Goal: Transaction & Acquisition: Purchase product/service

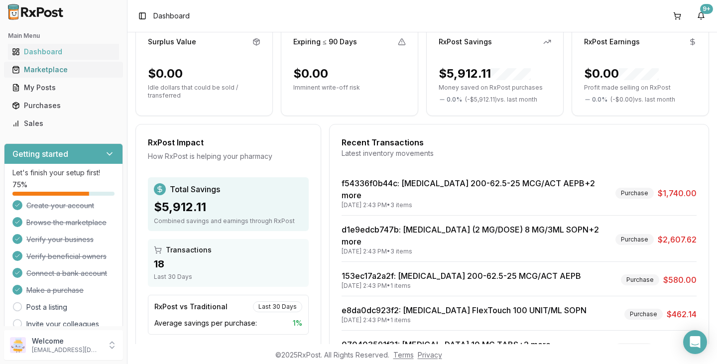
drag, startPoint x: 60, startPoint y: 71, endPoint x: 75, endPoint y: 71, distance: 14.9
click at [59, 71] on div "Marketplace" at bounding box center [63, 70] width 103 height 10
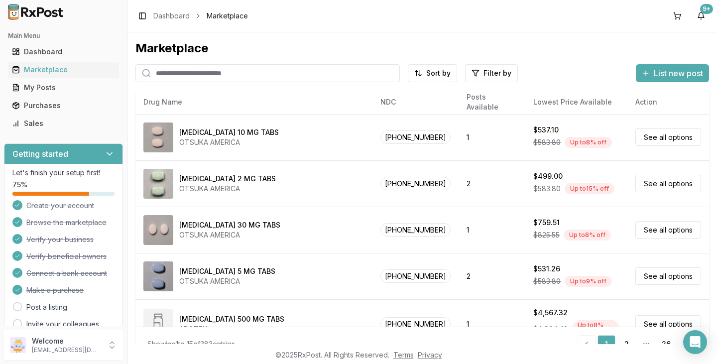
click at [194, 74] on input "search" at bounding box center [267, 73] width 264 height 18
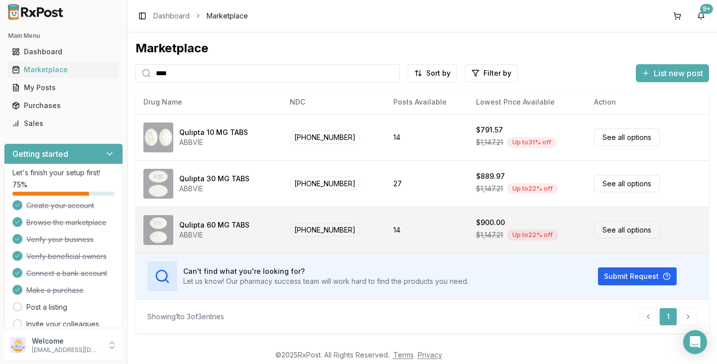
type input "****"
click at [468, 228] on td "$900.00 $1,147.21 Up to 22 % off" at bounding box center [527, 230] width 118 height 46
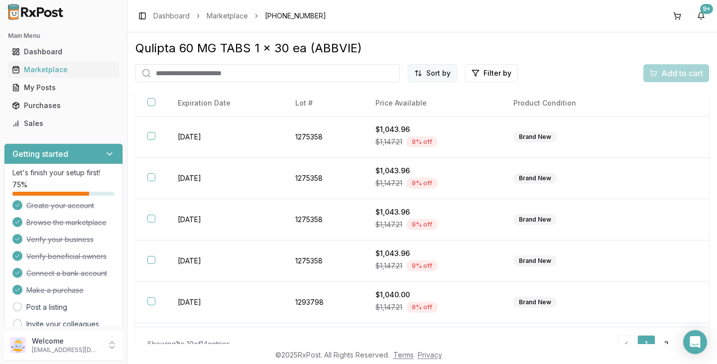
click at [443, 76] on html "Main Menu Dashboard Marketplace My Posts Purchases Sales Getting started Let's …" at bounding box center [358, 182] width 717 height 364
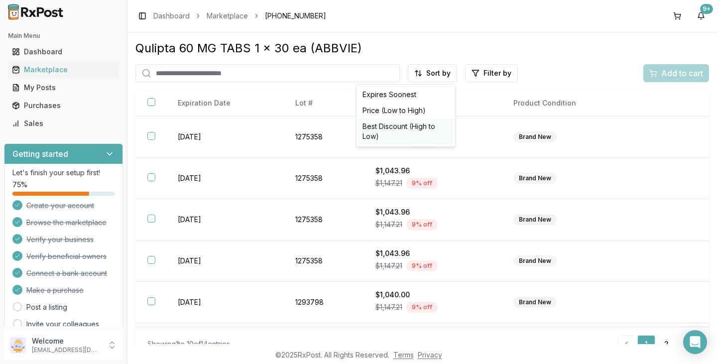
click at [410, 130] on div "Best Discount (High to Low)" at bounding box center [406, 132] width 95 height 26
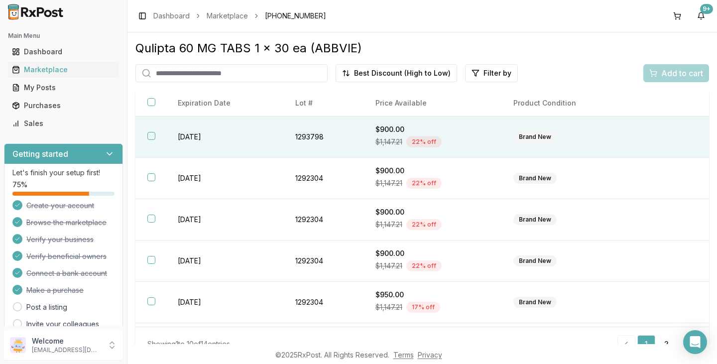
click at [151, 137] on button "button" at bounding box center [151, 136] width 8 height 8
click at [676, 78] on span "Add to cart" at bounding box center [682, 73] width 42 height 12
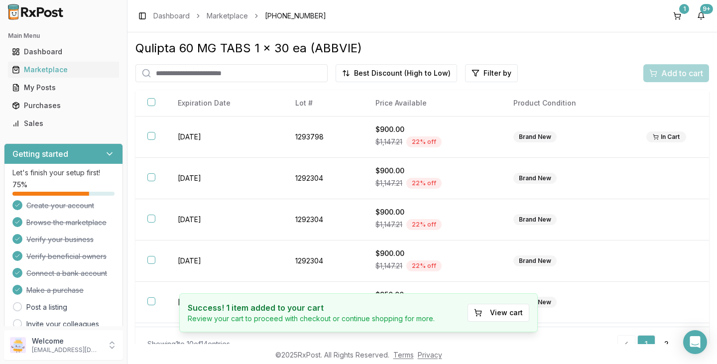
drag, startPoint x: 679, startPoint y: 16, endPoint x: 657, endPoint y: 21, distance: 22.6
click at [679, 16] on button "1" at bounding box center [677, 16] width 16 height 16
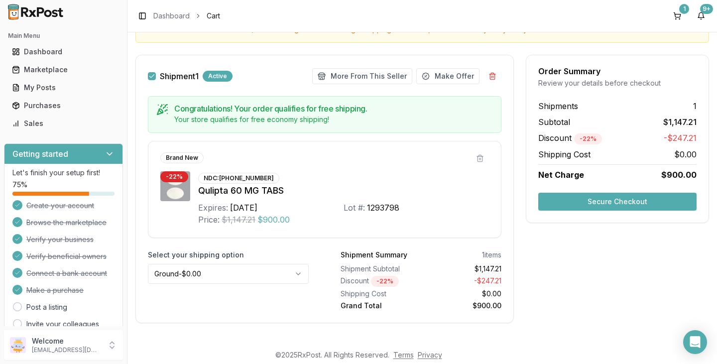
scroll to position [130, 0]
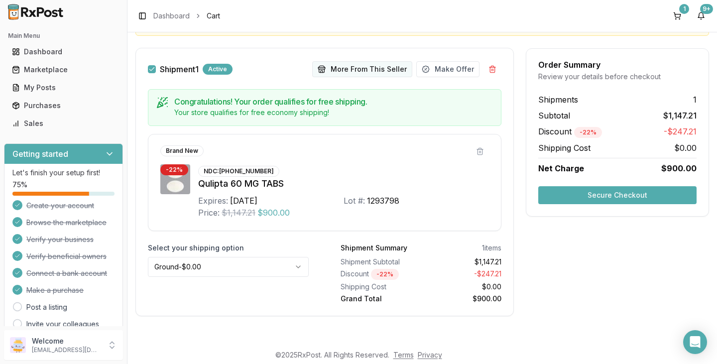
click at [342, 71] on button "More From This Seller" at bounding box center [362, 69] width 100 height 16
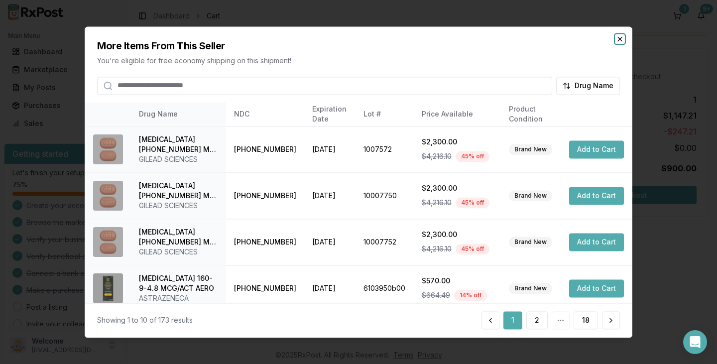
click at [621, 39] on icon "button" at bounding box center [620, 39] width 8 height 8
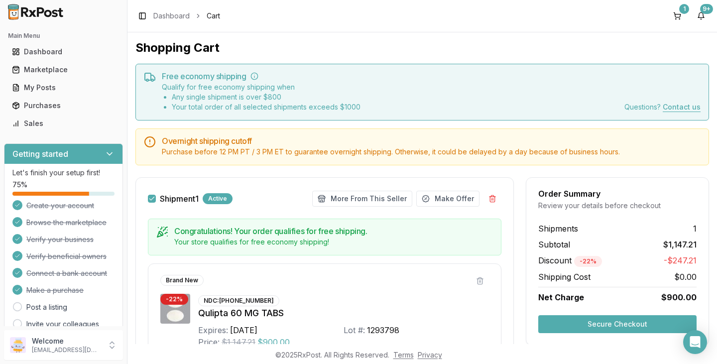
scroll to position [0, 0]
click at [69, 74] on div "Marketplace" at bounding box center [63, 70] width 103 height 10
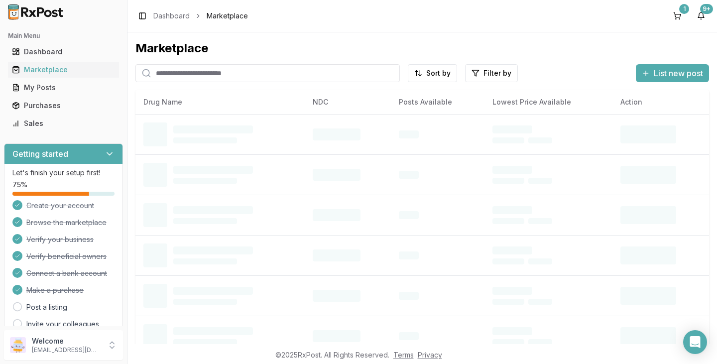
click at [209, 76] on input "search" at bounding box center [267, 73] width 264 height 18
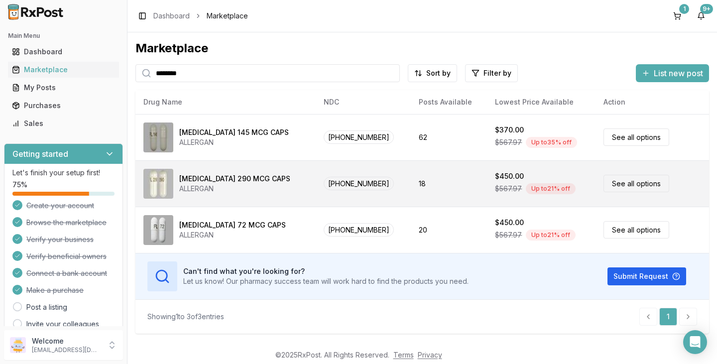
type input "********"
click at [271, 185] on div "[MEDICAL_DATA] 290 MCG CAPS ALLERGAN" at bounding box center [225, 184] width 164 height 30
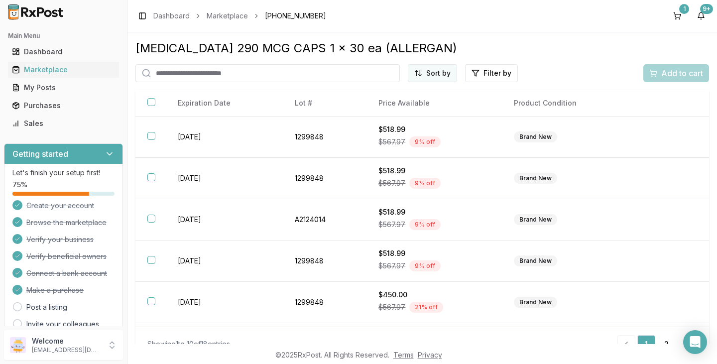
click at [438, 76] on html "Main Menu Dashboard Marketplace My Posts Purchases Sales Getting started Let's …" at bounding box center [358, 182] width 717 height 364
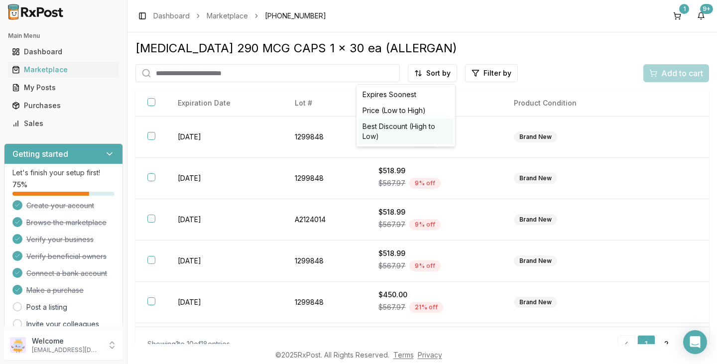
click at [413, 126] on div "Best Discount (High to Low)" at bounding box center [406, 132] width 95 height 26
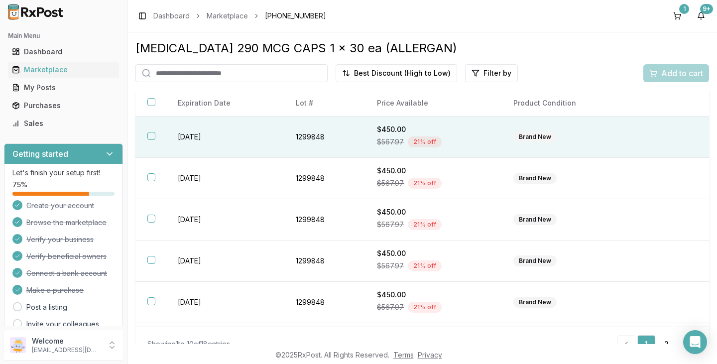
click at [154, 137] on button "button" at bounding box center [151, 136] width 8 height 8
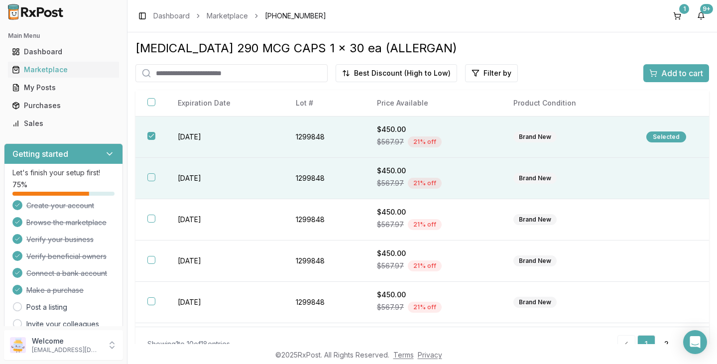
click at [151, 175] on button "button" at bounding box center [151, 177] width 8 height 8
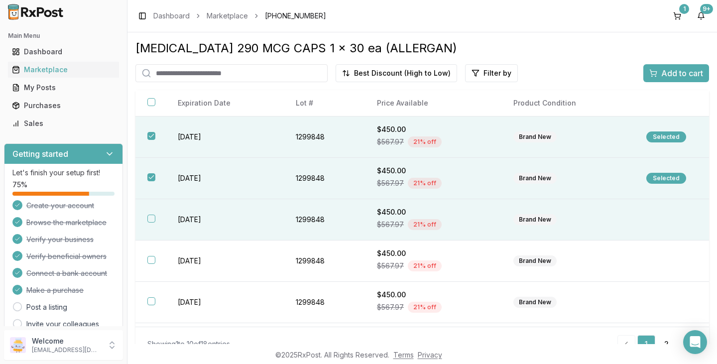
click at [151, 220] on button "button" at bounding box center [151, 219] width 8 height 8
click at [683, 78] on span "Add to cart" at bounding box center [682, 73] width 42 height 12
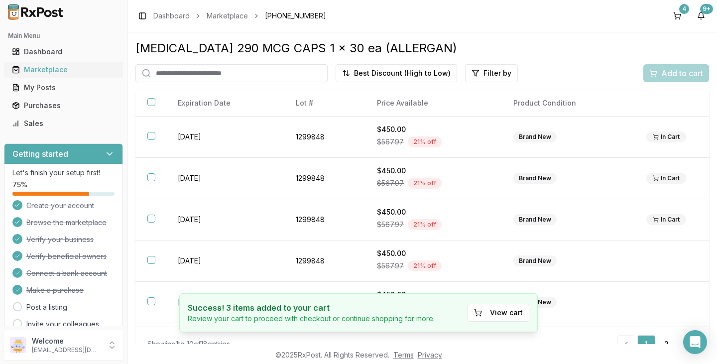
click at [66, 70] on div "Marketplace" at bounding box center [63, 70] width 103 height 10
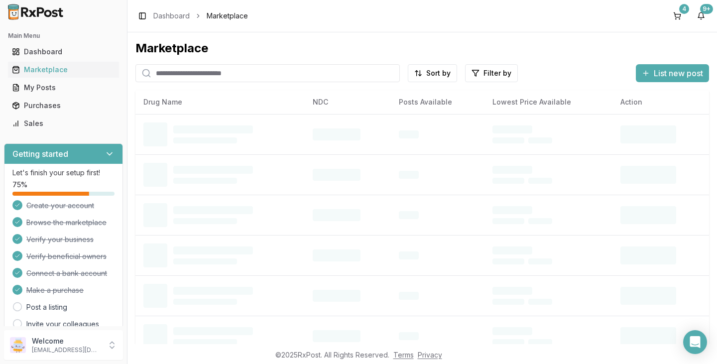
click at [223, 71] on input "search" at bounding box center [267, 73] width 264 height 18
type input "*"
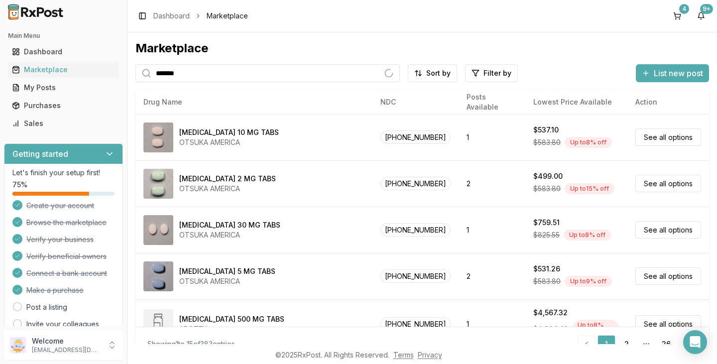
type input "********"
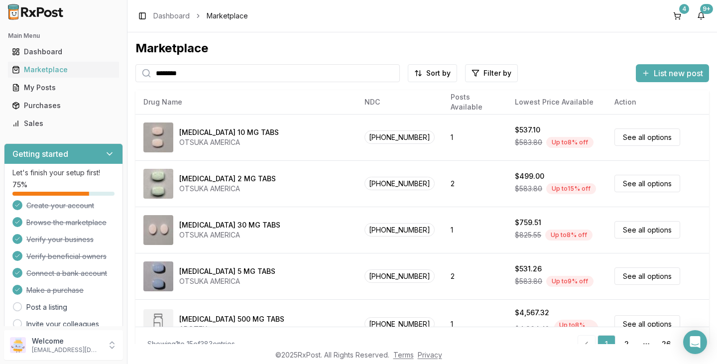
drag, startPoint x: 217, startPoint y: 72, endPoint x: 0, endPoint y: 43, distance: 218.6
click at [4, 57] on div "Main Menu Dashboard Marketplace My Posts Purchases Sales Getting started Let's …" at bounding box center [358, 182] width 717 height 364
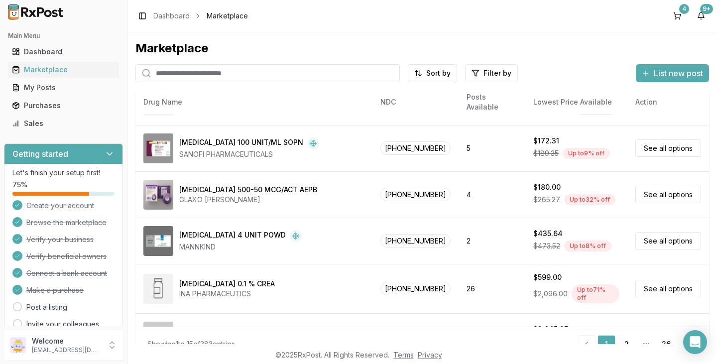
scroll to position [299, 0]
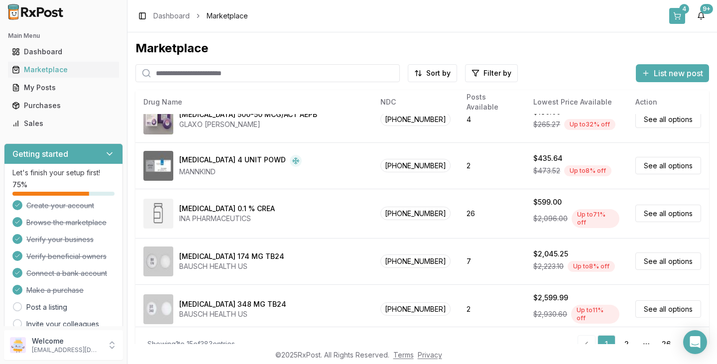
click at [682, 15] on button "4" at bounding box center [677, 16] width 16 height 16
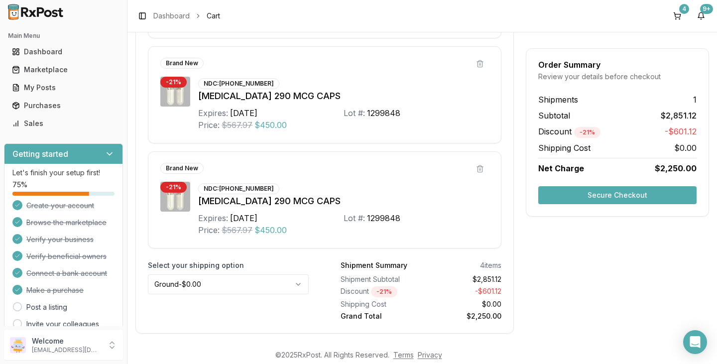
scroll to position [445, 0]
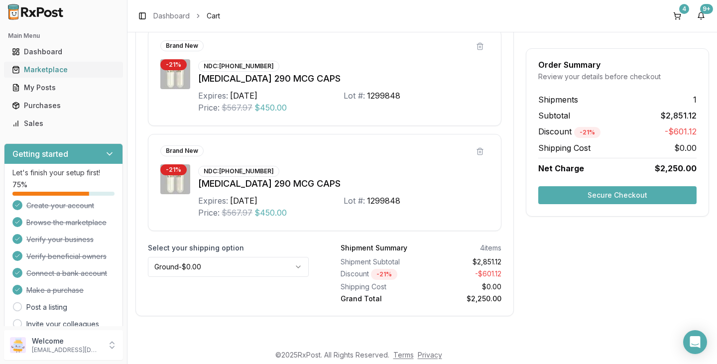
click at [41, 69] on div "Marketplace" at bounding box center [63, 70] width 103 height 10
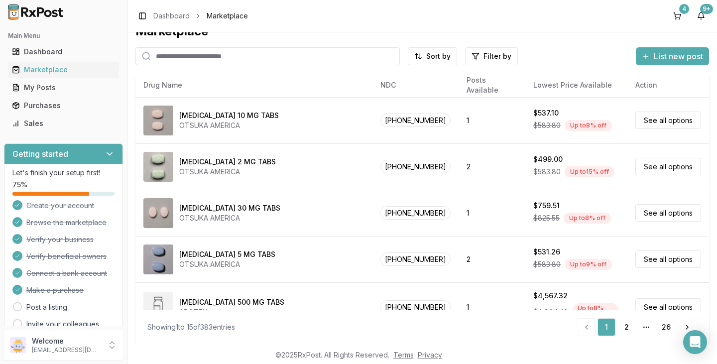
scroll to position [17, 0]
click at [263, 65] on input "search" at bounding box center [267, 56] width 264 height 18
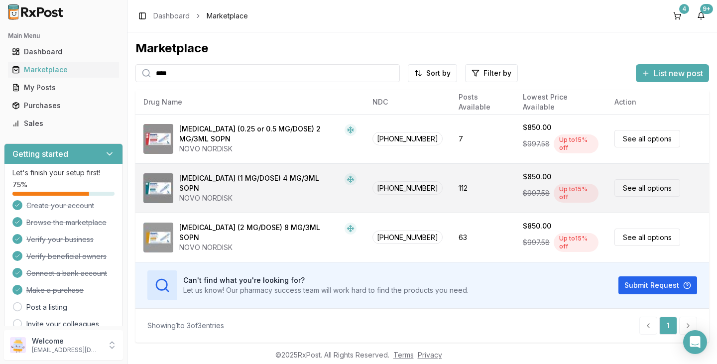
type input "****"
click at [274, 173] on div "[MEDICAL_DATA] (1 MG/DOSE) 4 MG/3ML SOPN" at bounding box center [259, 183] width 161 height 20
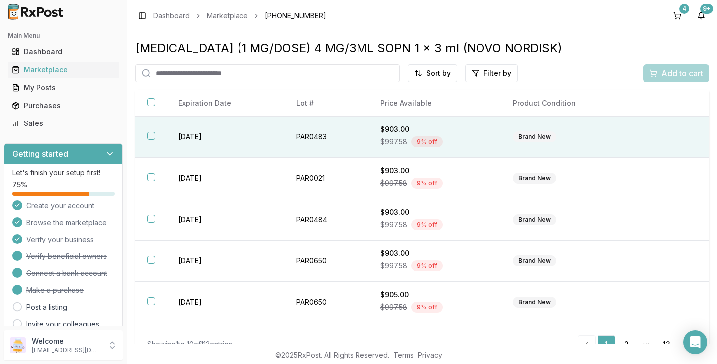
click at [309, 139] on td "PAR0483" at bounding box center [326, 137] width 84 height 41
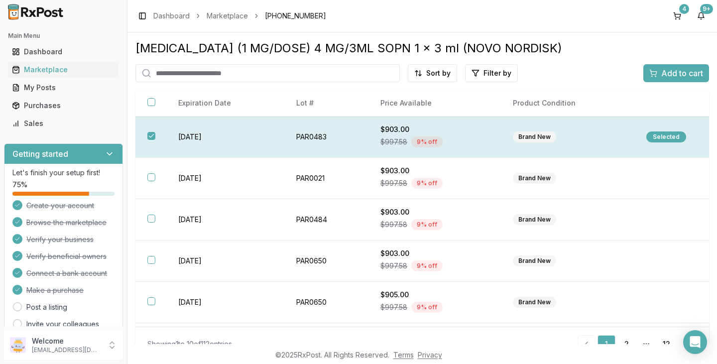
click at [155, 138] on th at bounding box center [150, 137] width 31 height 41
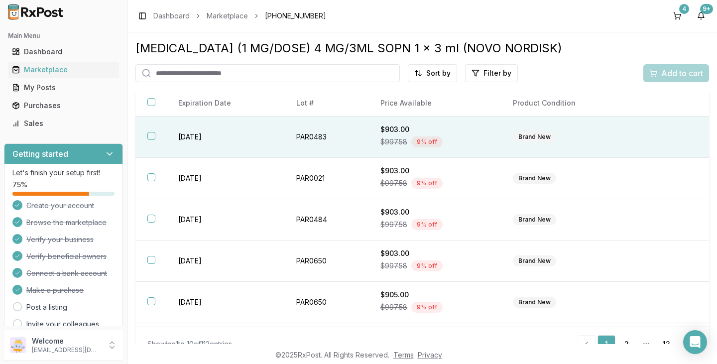
click at [155, 138] on th at bounding box center [150, 137] width 31 height 41
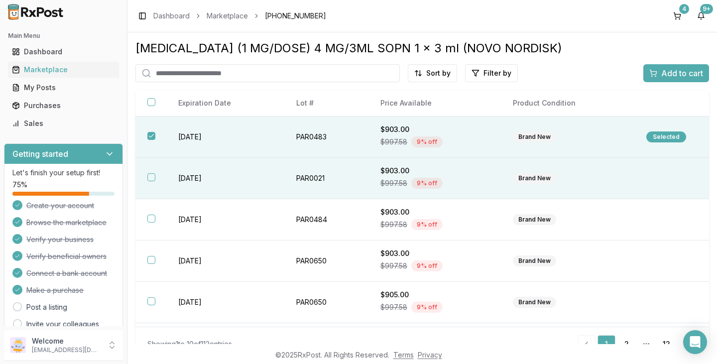
click at [209, 253] on td "[DATE]" at bounding box center [225, 261] width 118 height 41
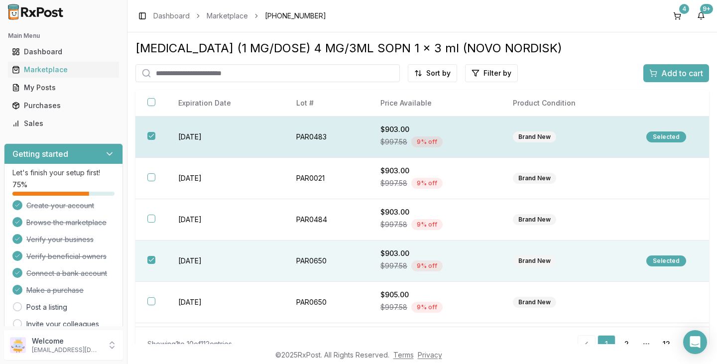
drag, startPoint x: 210, startPoint y: 157, endPoint x: 208, endPoint y: 151, distance: 6.3
click at [208, 151] on tbody "[DATE] PAR0483 $903.00 $997.58 9 % off Brand New Selected [DATE] PAR0021 $903.0…" at bounding box center [422, 323] width 574 height 413
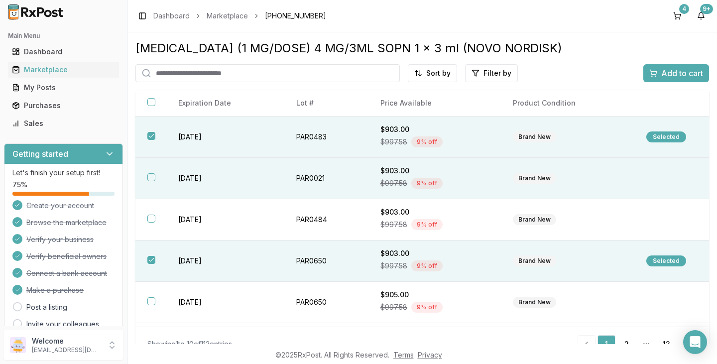
click at [260, 189] on tbody "[DATE] PAR0483 $903.00 $997.58 9 % off Brand New Selected [DATE] PAR0021 $903.0…" at bounding box center [422, 323] width 574 height 413
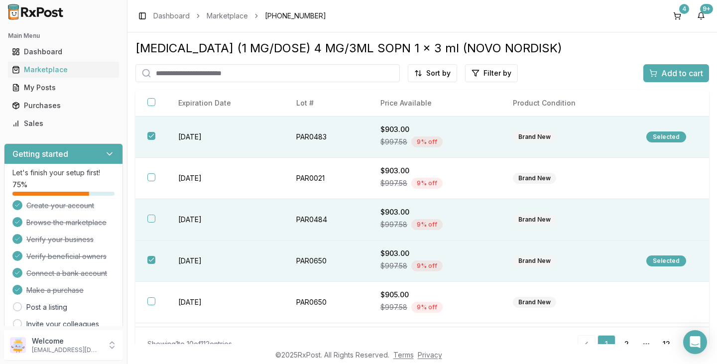
click at [243, 228] on td "[DATE]" at bounding box center [225, 219] width 118 height 41
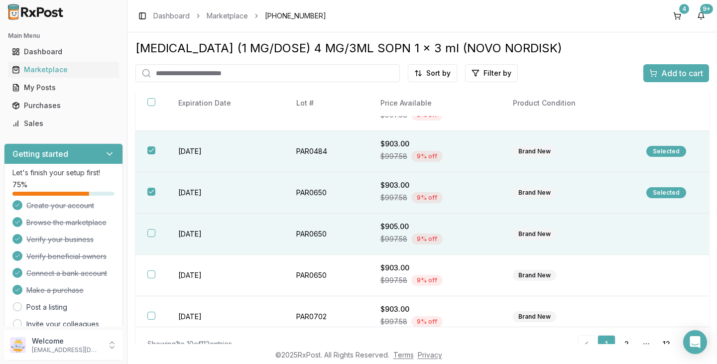
scroll to position [3, 0]
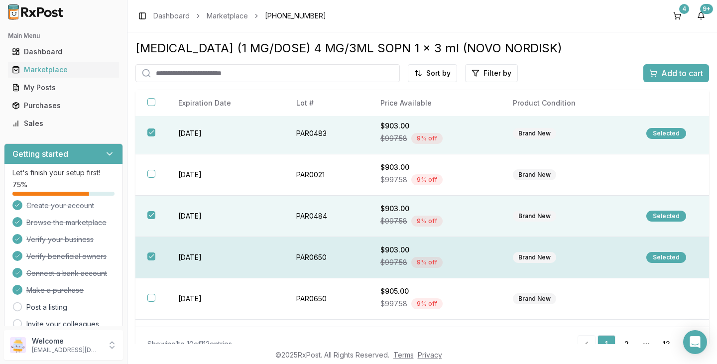
click at [149, 257] on button "button" at bounding box center [151, 257] width 8 height 8
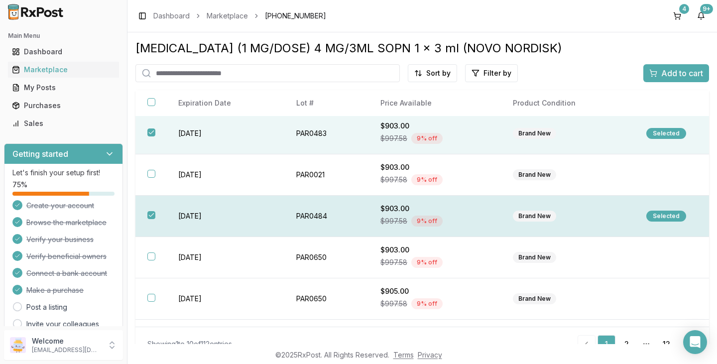
click at [151, 216] on button "button" at bounding box center [151, 215] width 8 height 8
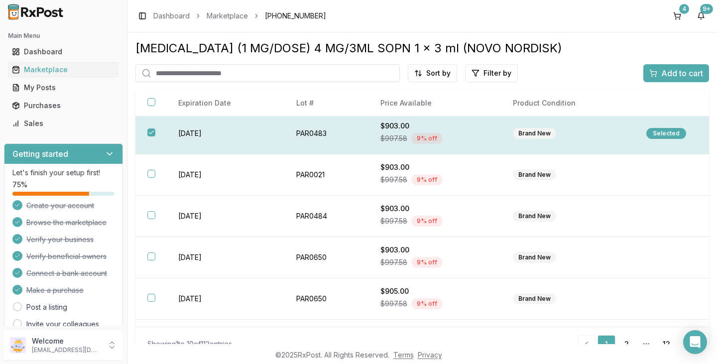
click at [153, 132] on button "button" at bounding box center [151, 133] width 8 height 8
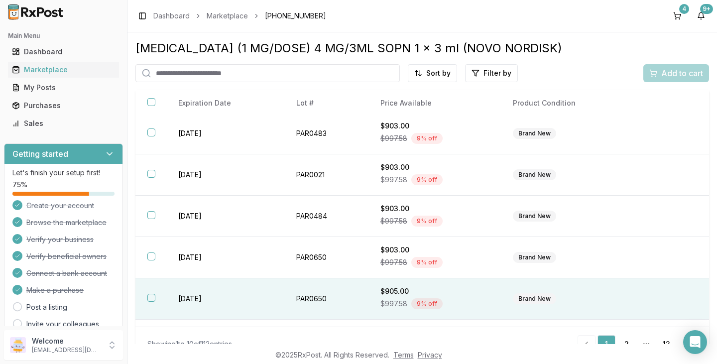
scroll to position [0, 0]
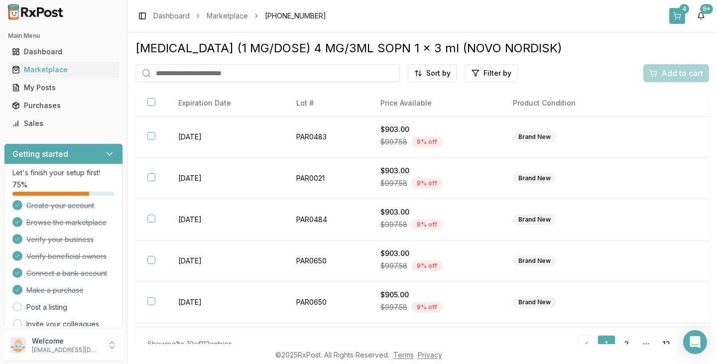
click at [679, 12] on button "4" at bounding box center [677, 16] width 16 height 16
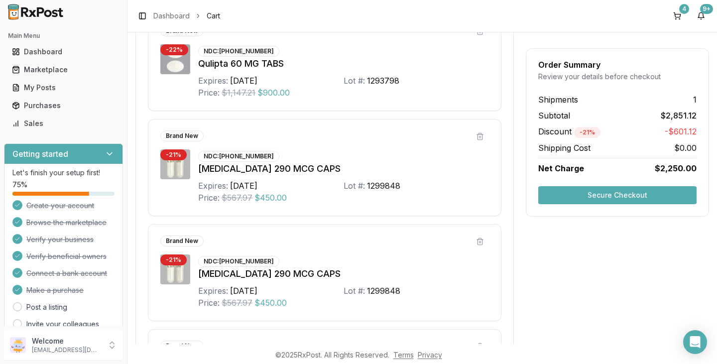
scroll to position [249, 0]
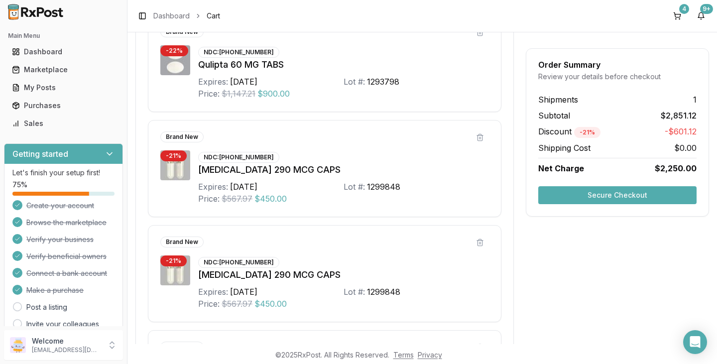
click at [603, 195] on button "Secure Checkout" at bounding box center [617, 195] width 158 height 18
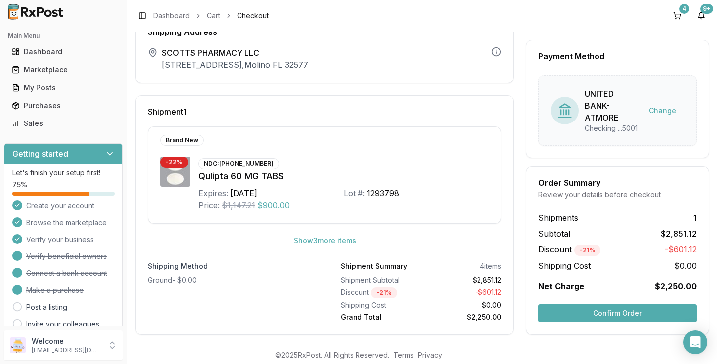
scroll to position [55, 0]
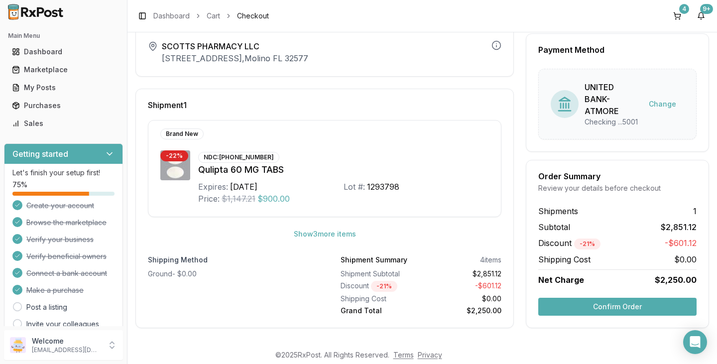
click at [594, 306] on button "Confirm Order" at bounding box center [617, 307] width 158 height 18
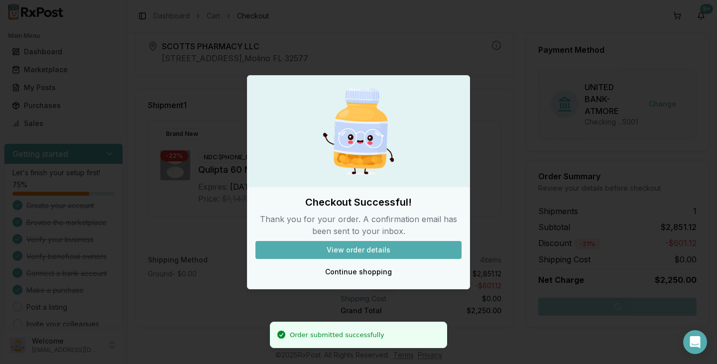
click at [413, 257] on button "View order details" at bounding box center [359, 250] width 206 height 18
